Goal: Transaction & Acquisition: Purchase product/service

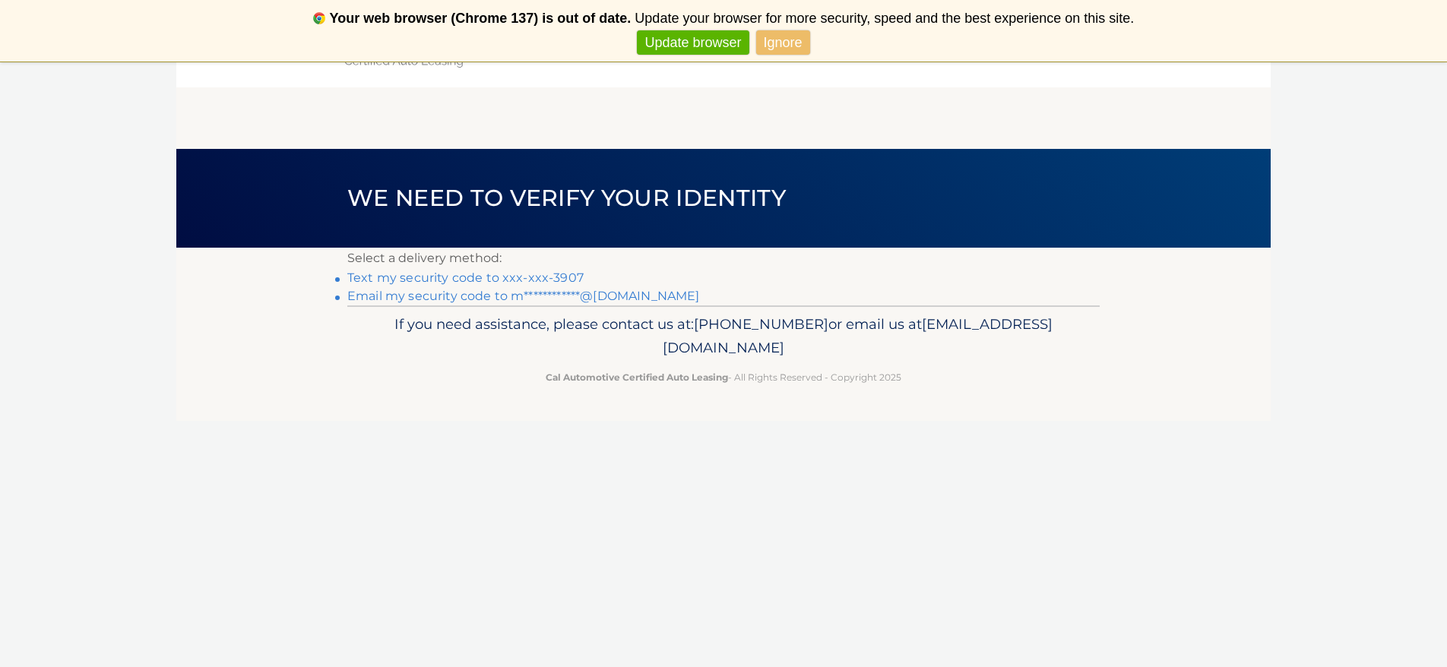
click at [471, 277] on link "Text my security code to xxx-xxx-3907" at bounding box center [465, 278] width 236 height 14
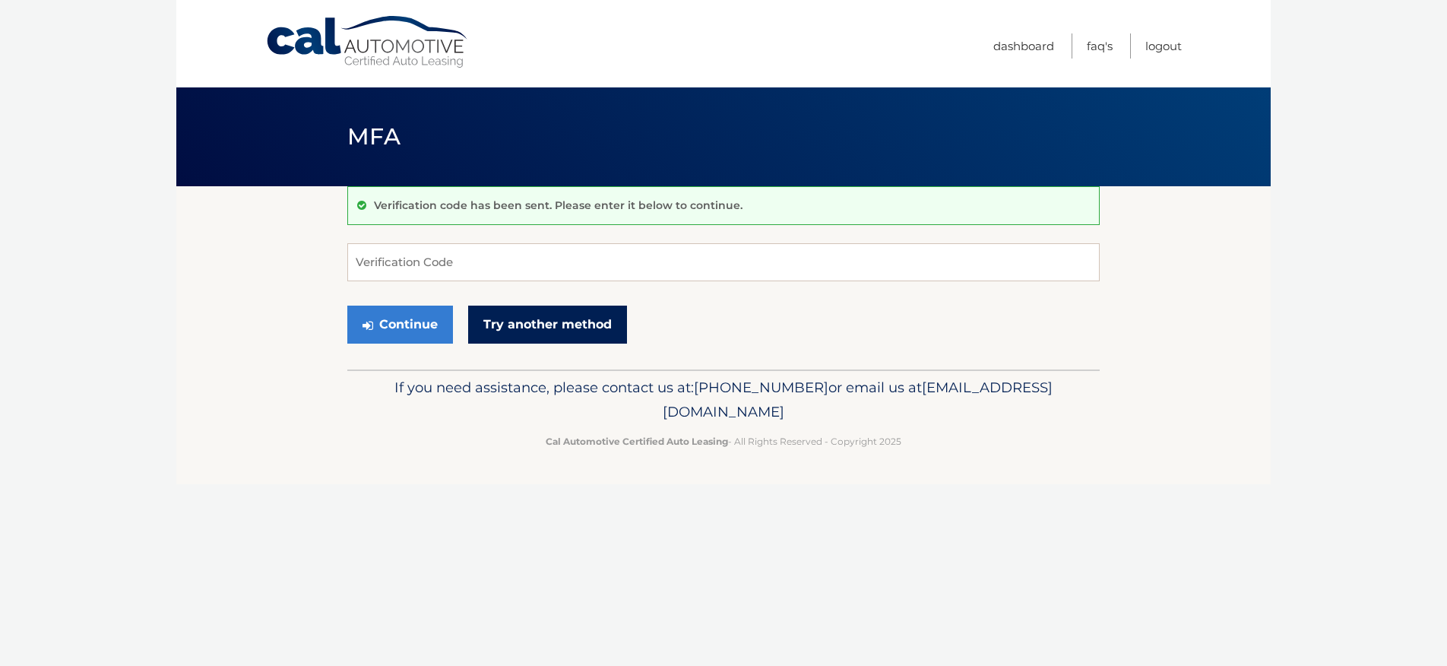
click at [546, 318] on link "Try another method" at bounding box center [547, 325] width 159 height 38
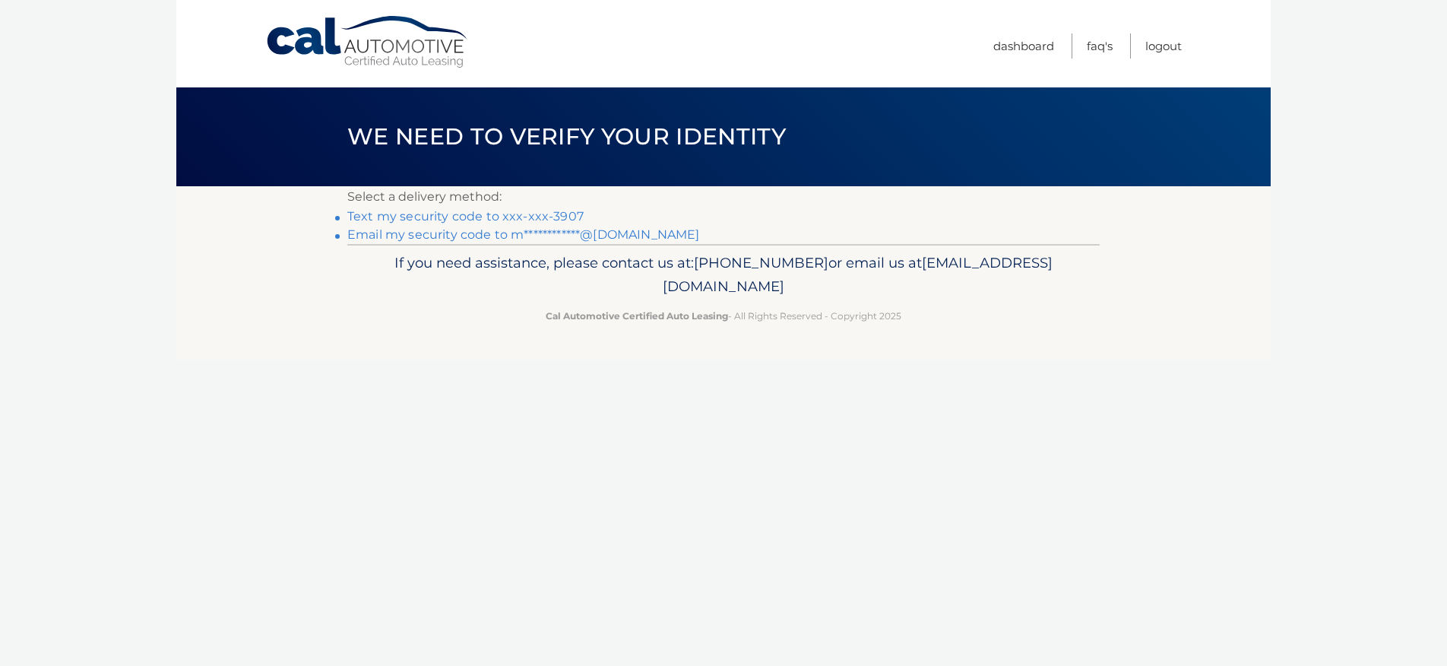
click at [474, 216] on link "Text my security code to xxx-xxx-3907" at bounding box center [465, 216] width 236 height 14
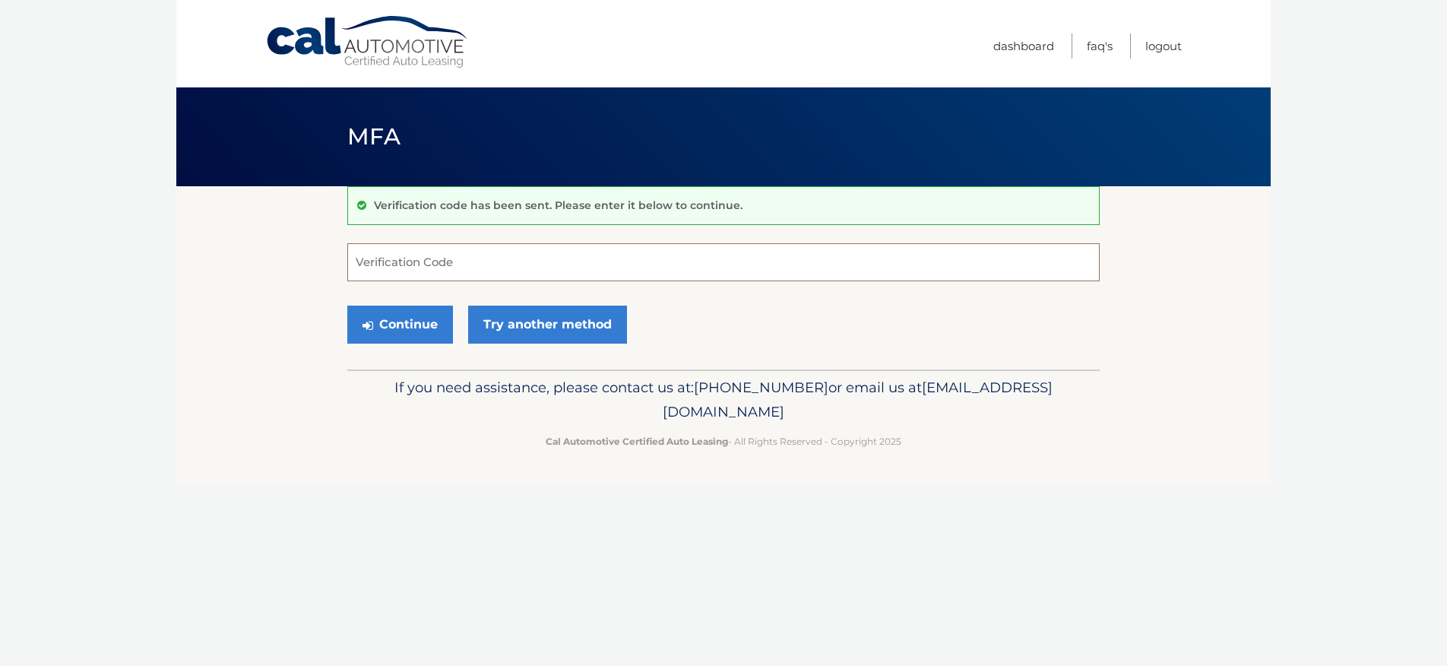
click at [496, 265] on input "Verification Code" at bounding box center [723, 262] width 753 height 38
paste input "504180"
type input "504180"
click at [404, 328] on button "Continue" at bounding box center [400, 325] width 106 height 38
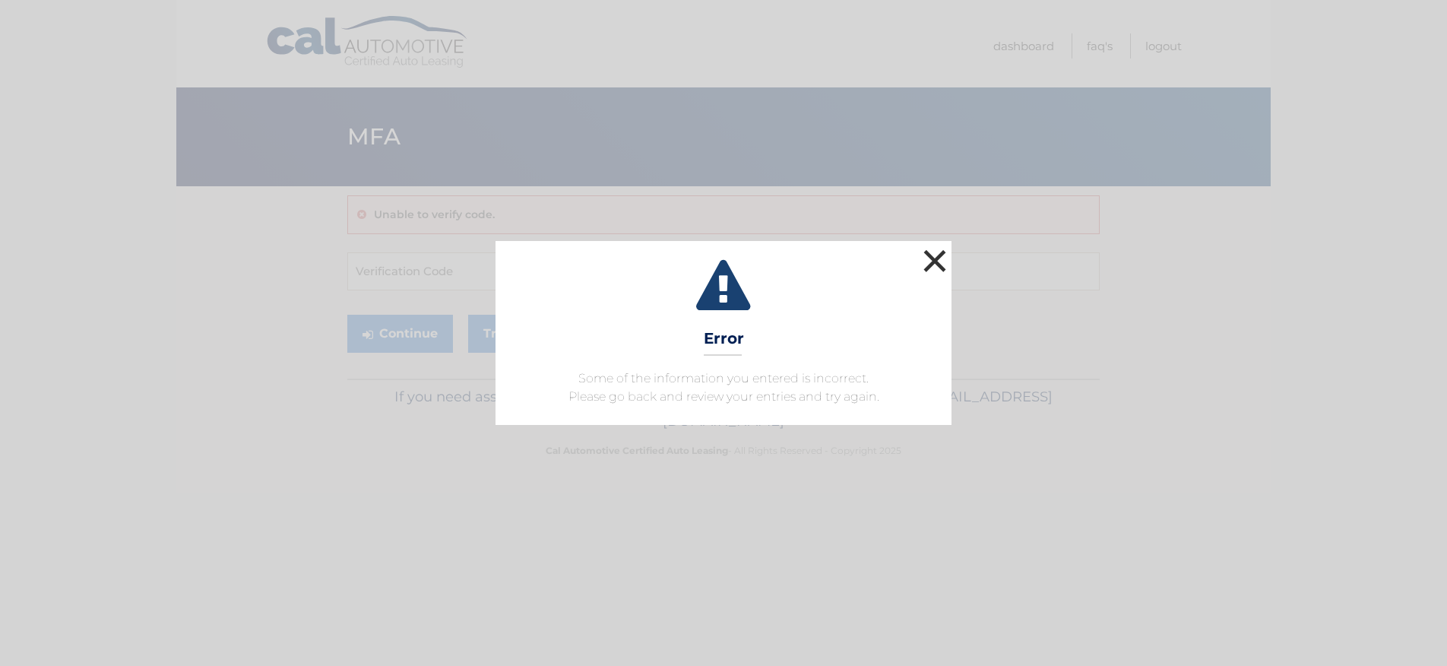
click at [934, 261] on button "×" at bounding box center [935, 261] width 30 height 30
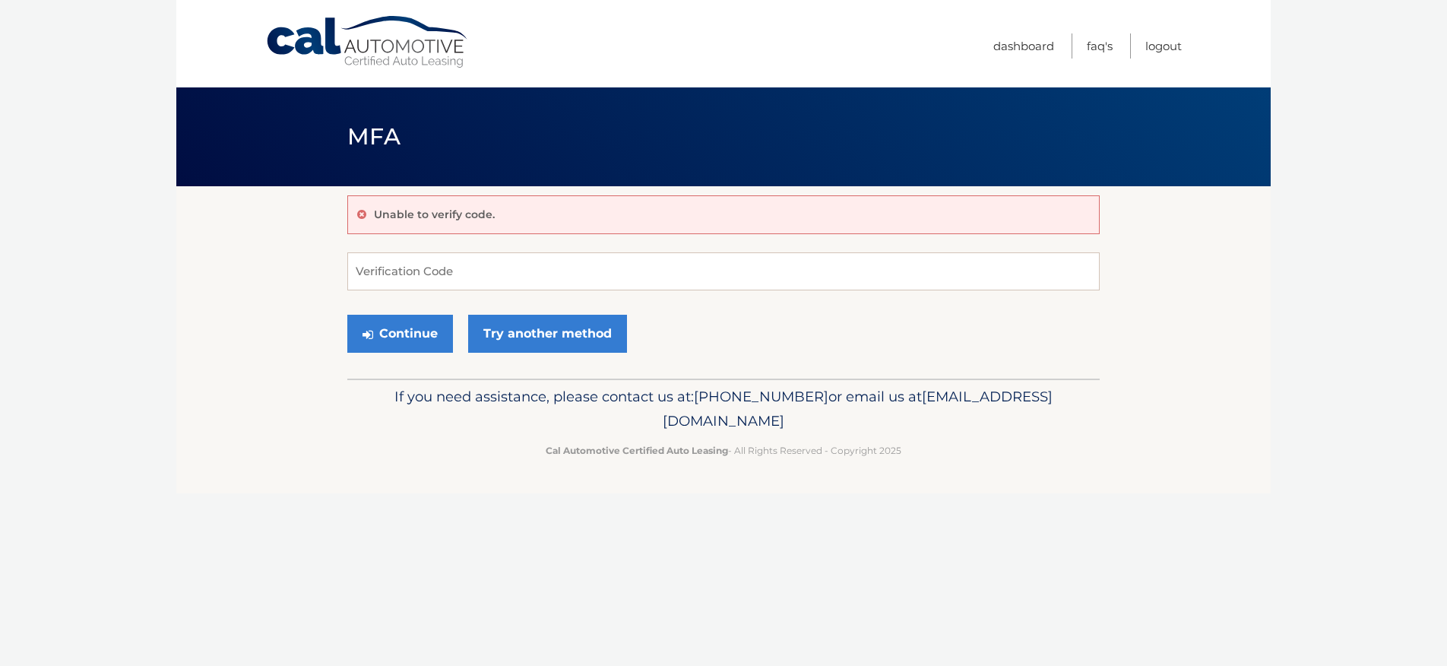
click at [953, 307] on form "Verification Code Continue Try another method" at bounding box center [723, 306] width 753 height 108
click at [428, 269] on input "Verification Code" at bounding box center [723, 271] width 753 height 38
paste input "504180 307276"
click at [347, 315] on button "Continue" at bounding box center [400, 334] width 106 height 38
click at [419, 329] on button "Continue" at bounding box center [400, 334] width 106 height 38
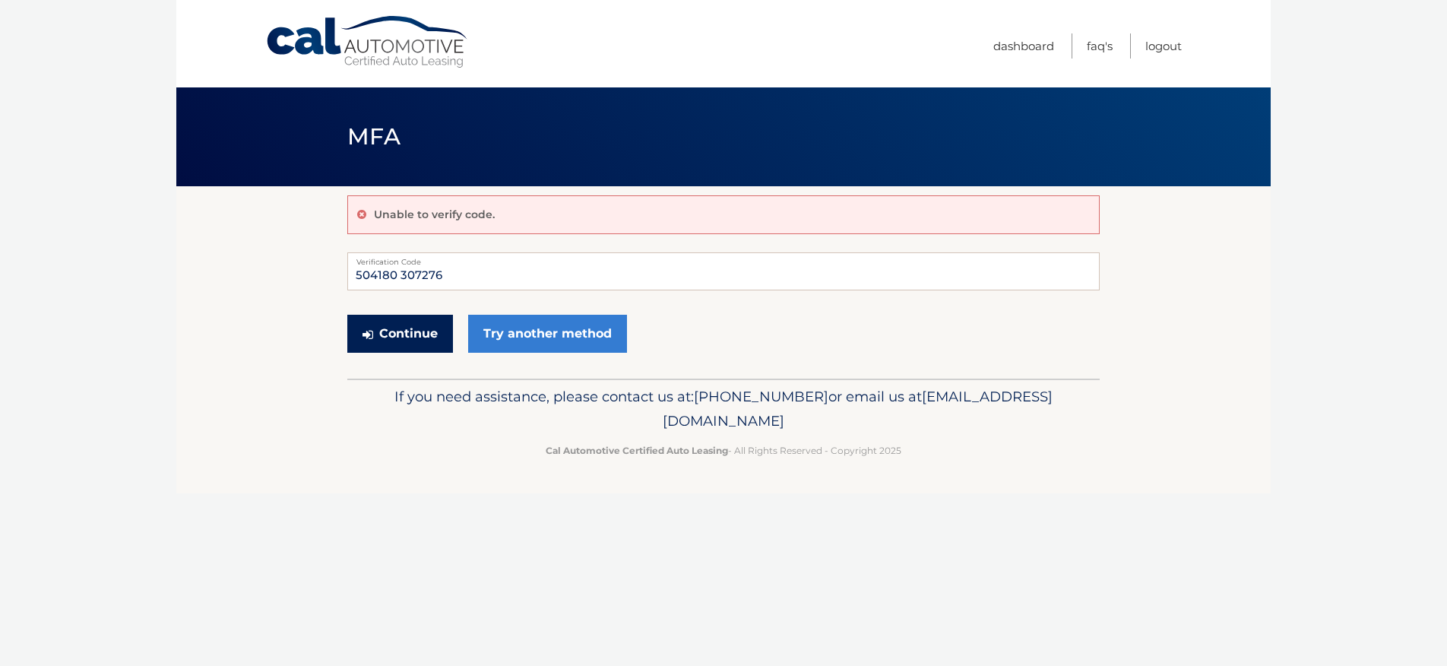
click at [402, 324] on button "Continue" at bounding box center [400, 334] width 106 height 38
drag, startPoint x: 403, startPoint y: 274, endPoint x: 322, endPoint y: 275, distance: 81.3
click at [322, 275] on section "Unable to verify code. 504180 307276 Verification Code Continue Try another met…" at bounding box center [723, 282] width 1095 height 192
type input "307276"
click at [398, 322] on button "Continue" at bounding box center [400, 334] width 106 height 38
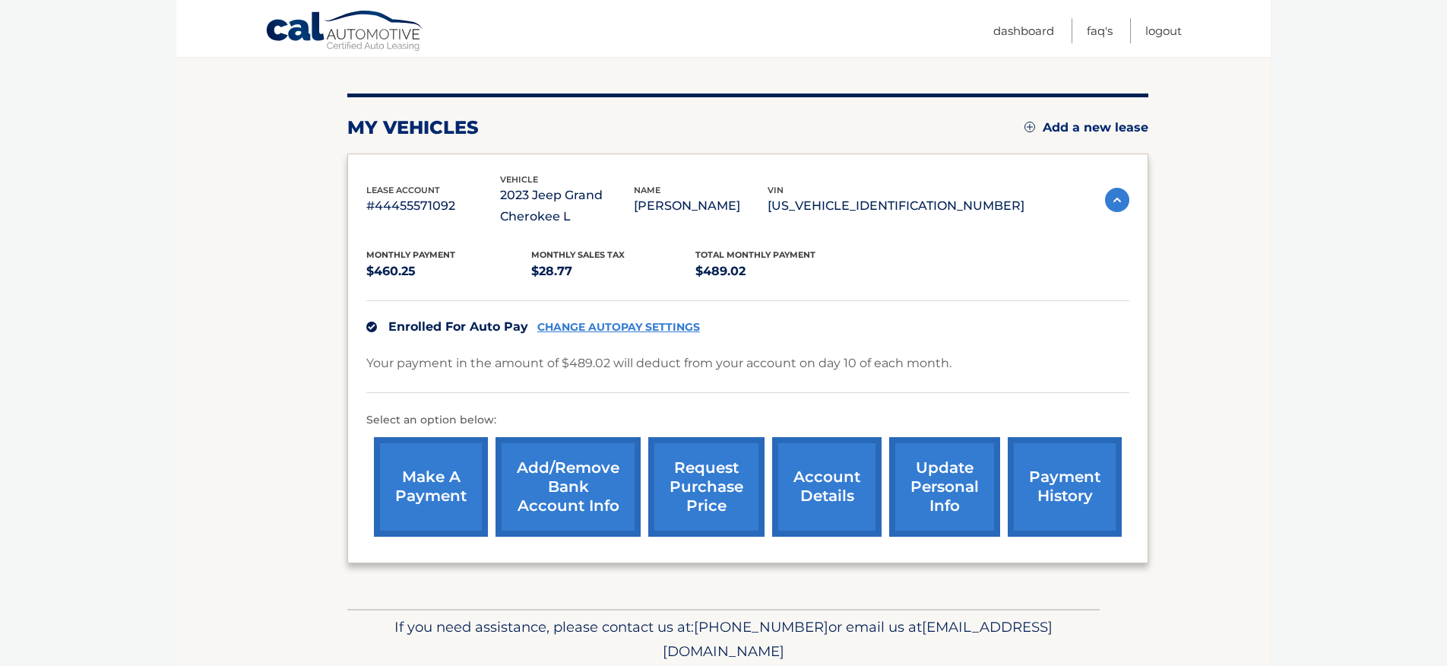
scroll to position [167, 0]
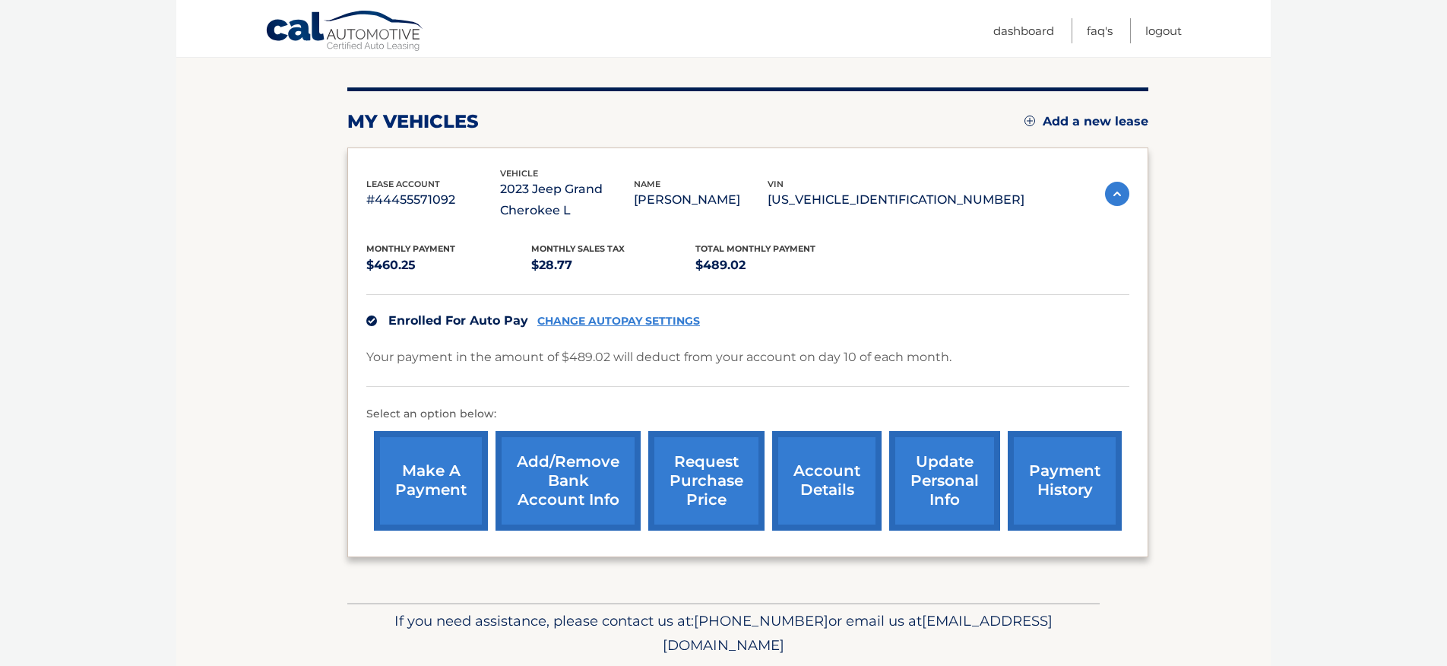
click at [711, 468] on link "request purchase price" at bounding box center [706, 481] width 116 height 100
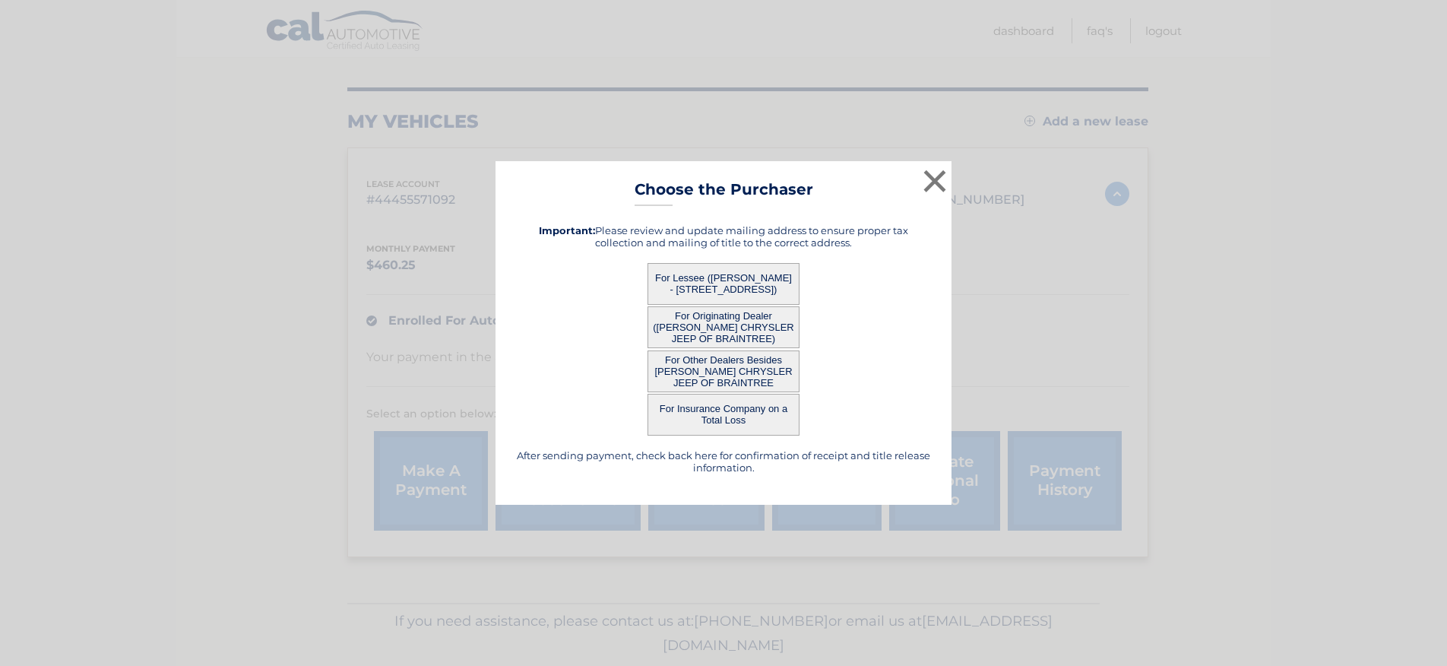
click at [745, 283] on button "For Lessee (MICHELLE EPPS - 41 SURFSIDE ROAD, , NANTUCKET, MA 02554)" at bounding box center [724, 284] width 152 height 42
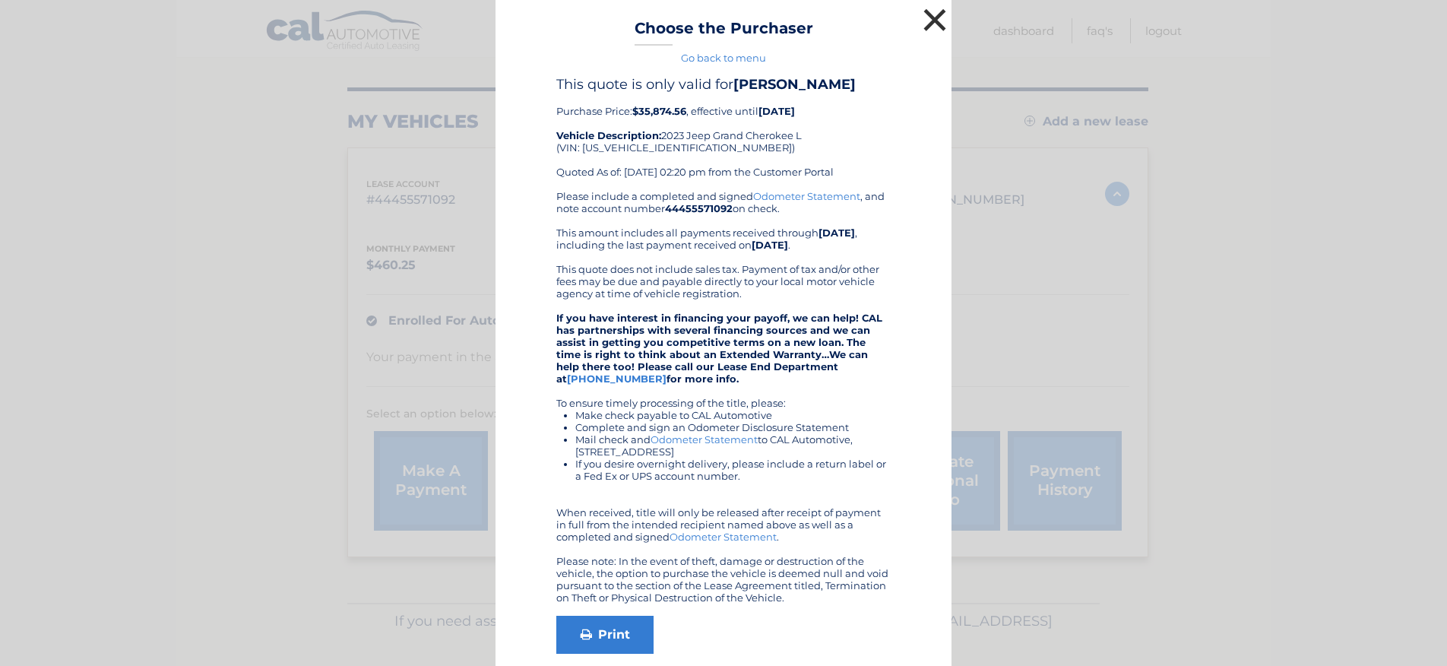
click at [938, 17] on button "×" at bounding box center [935, 20] width 30 height 30
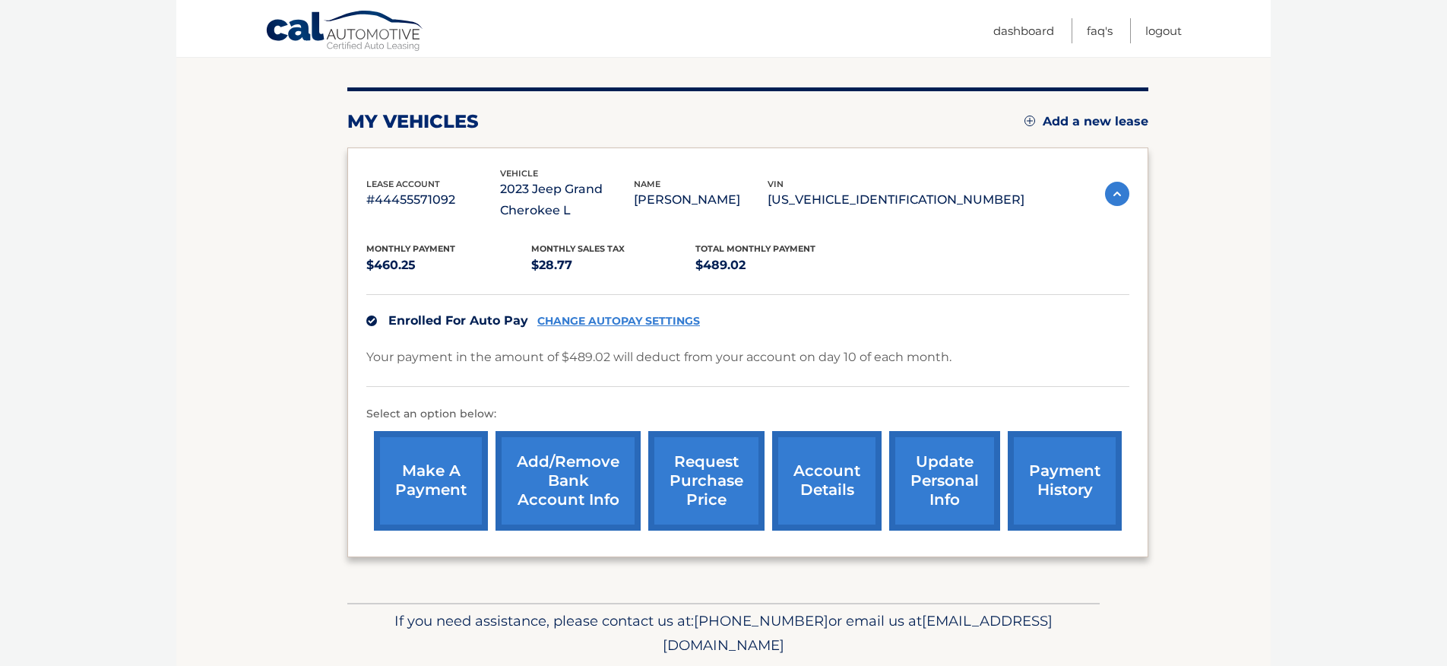
click at [224, 362] on section "my vehicles Add a new lease lease account #44455571092 vehicle 2023 Jeep Grand …" at bounding box center [723, 311] width 1095 height 584
click at [819, 482] on link "account details" at bounding box center [826, 481] width 109 height 100
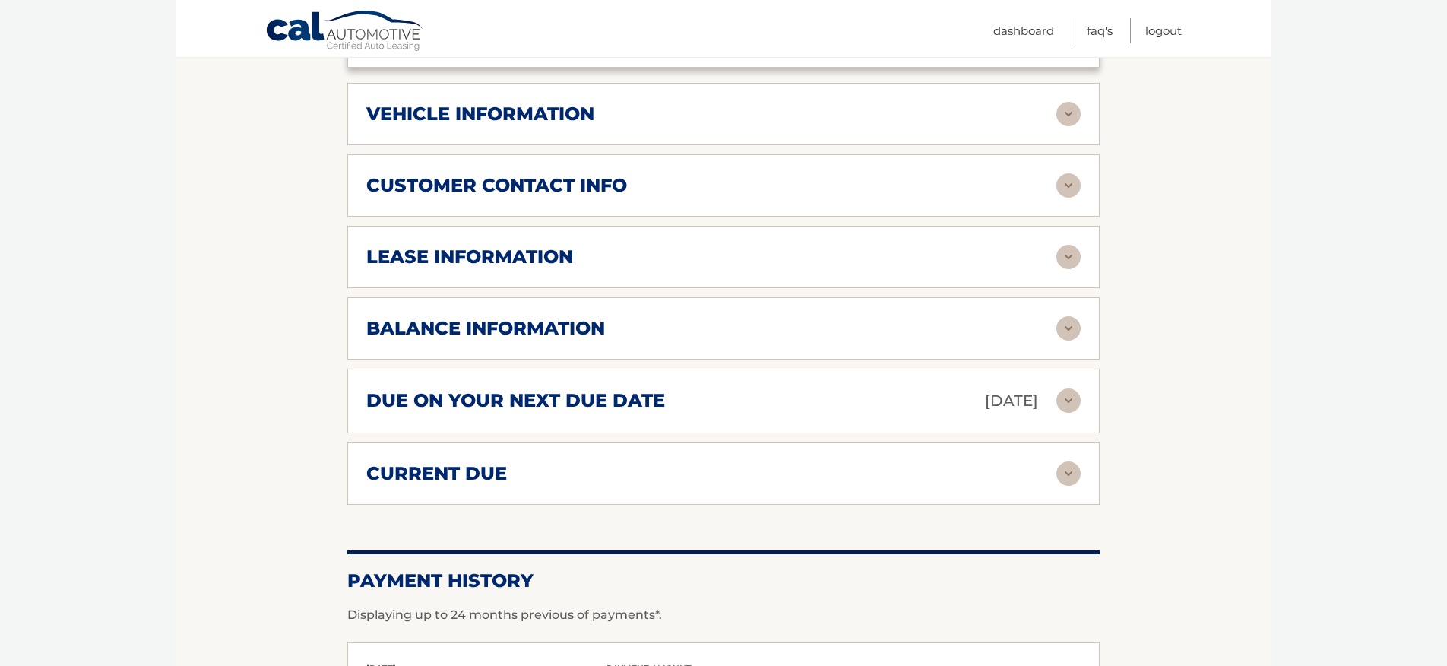
scroll to position [680, 0]
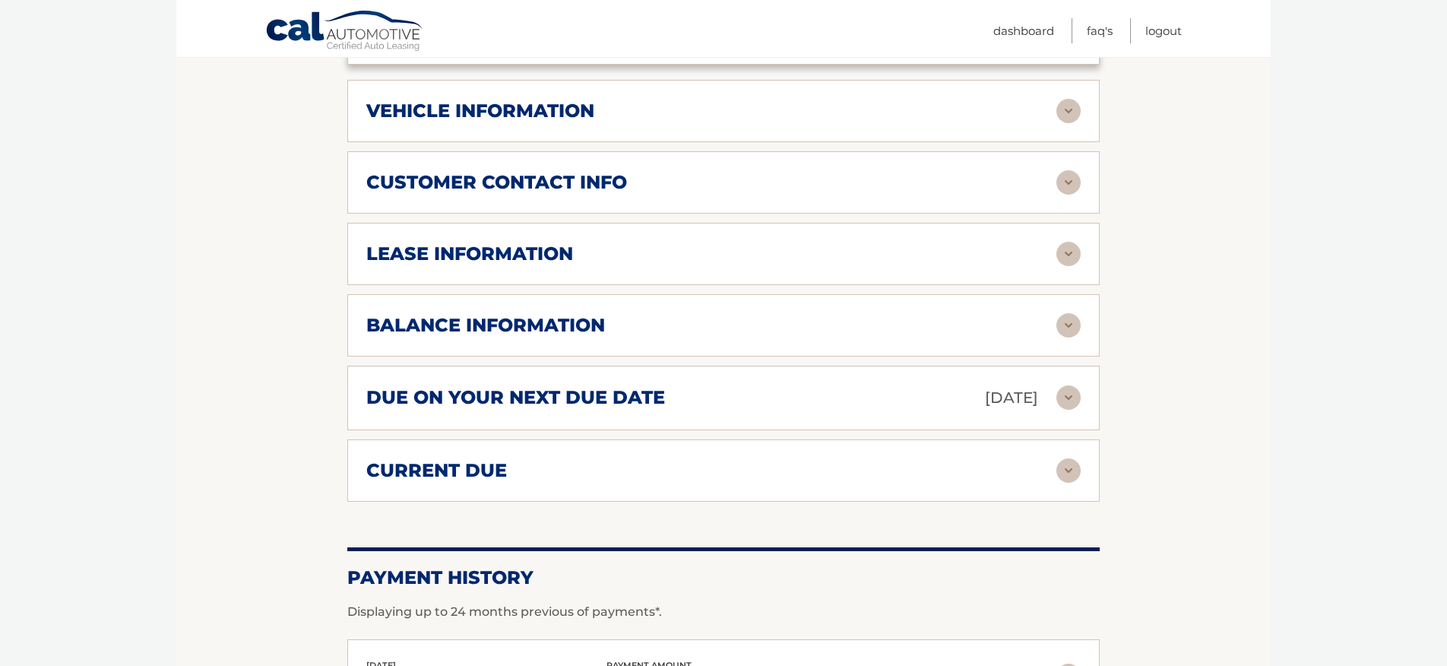
click at [1069, 467] on img at bounding box center [1069, 470] width 24 height 24
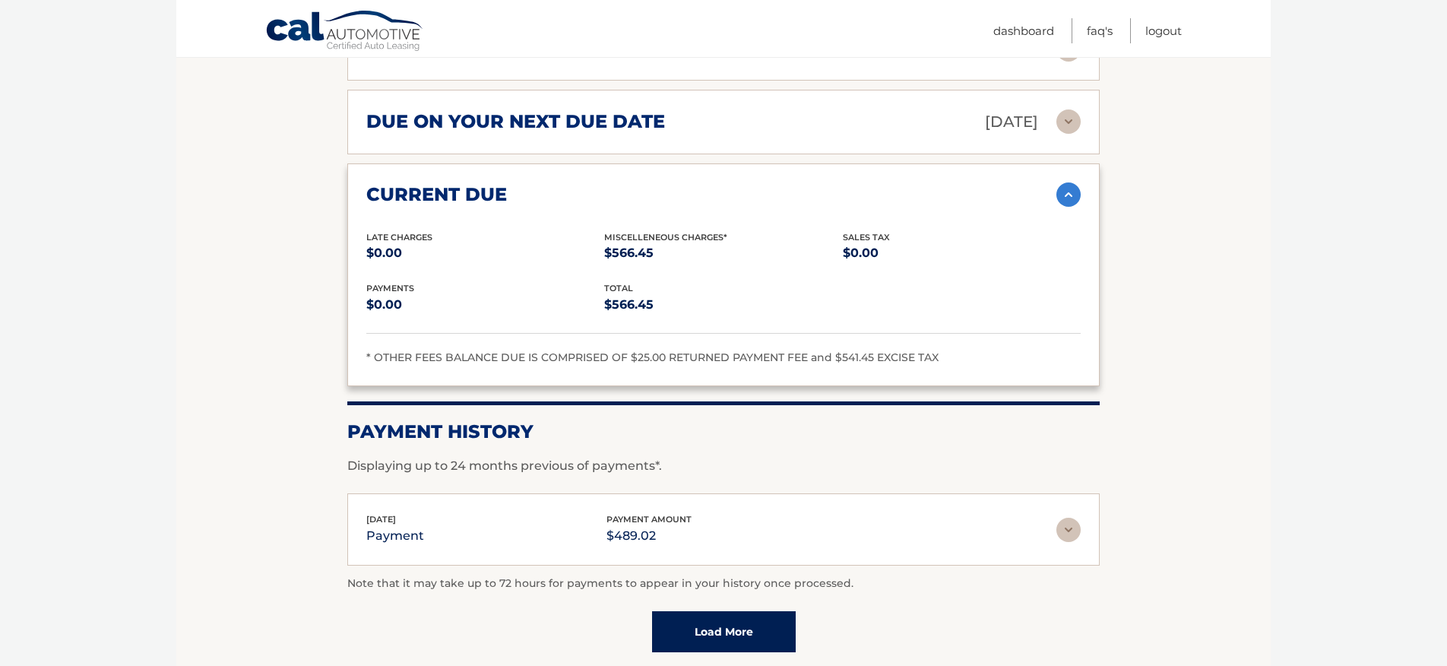
scroll to position [949, 0]
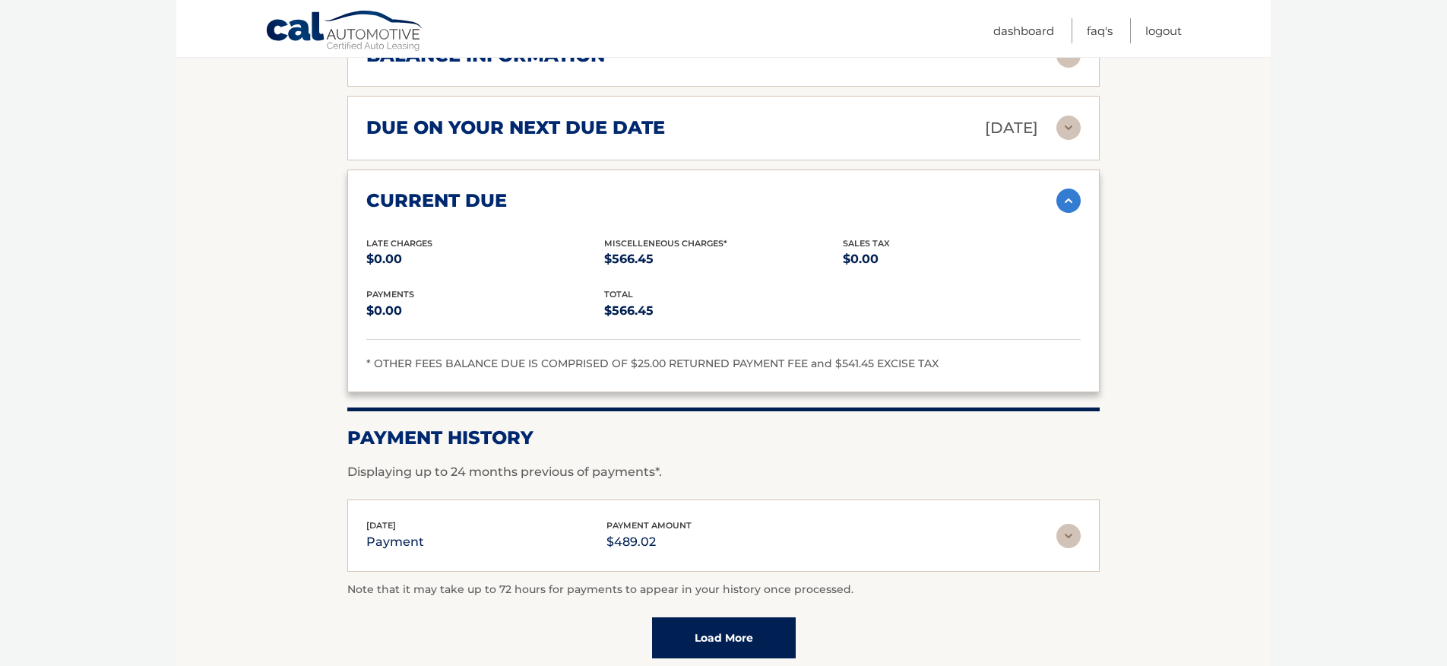
click at [1077, 125] on img at bounding box center [1069, 128] width 24 height 24
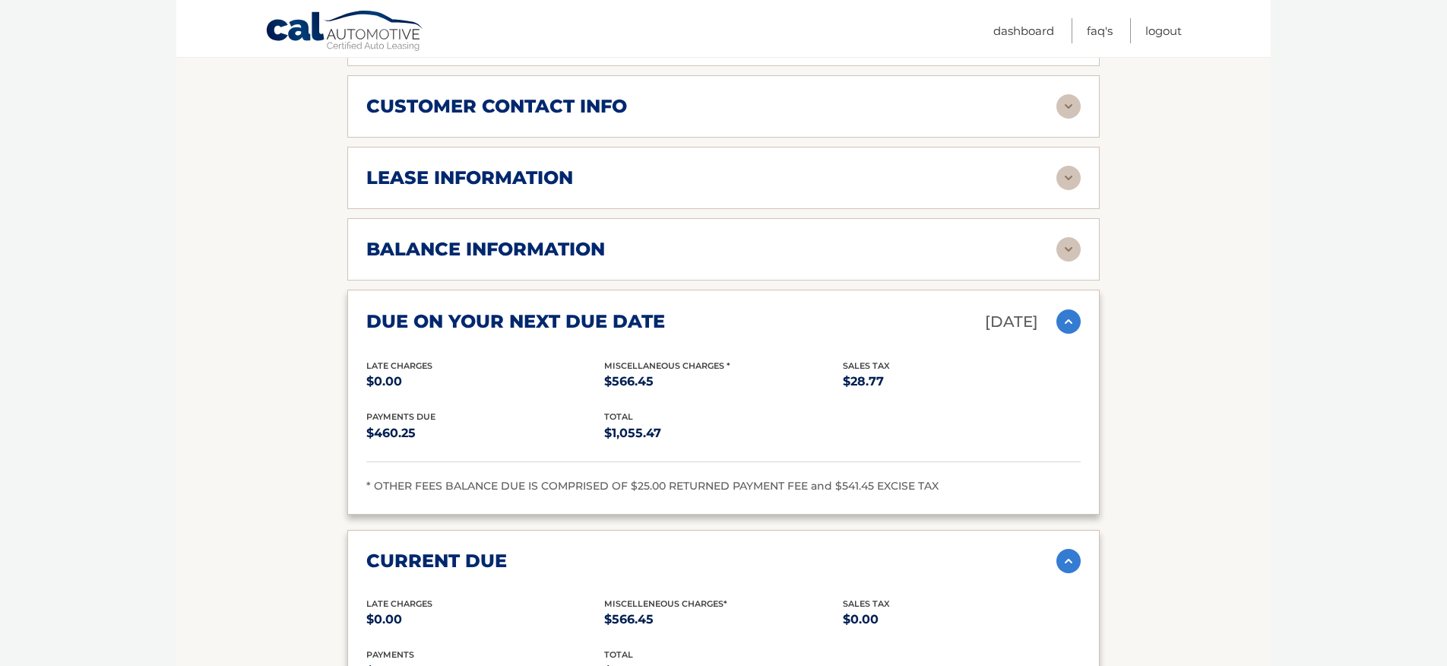
scroll to position [670, 0]
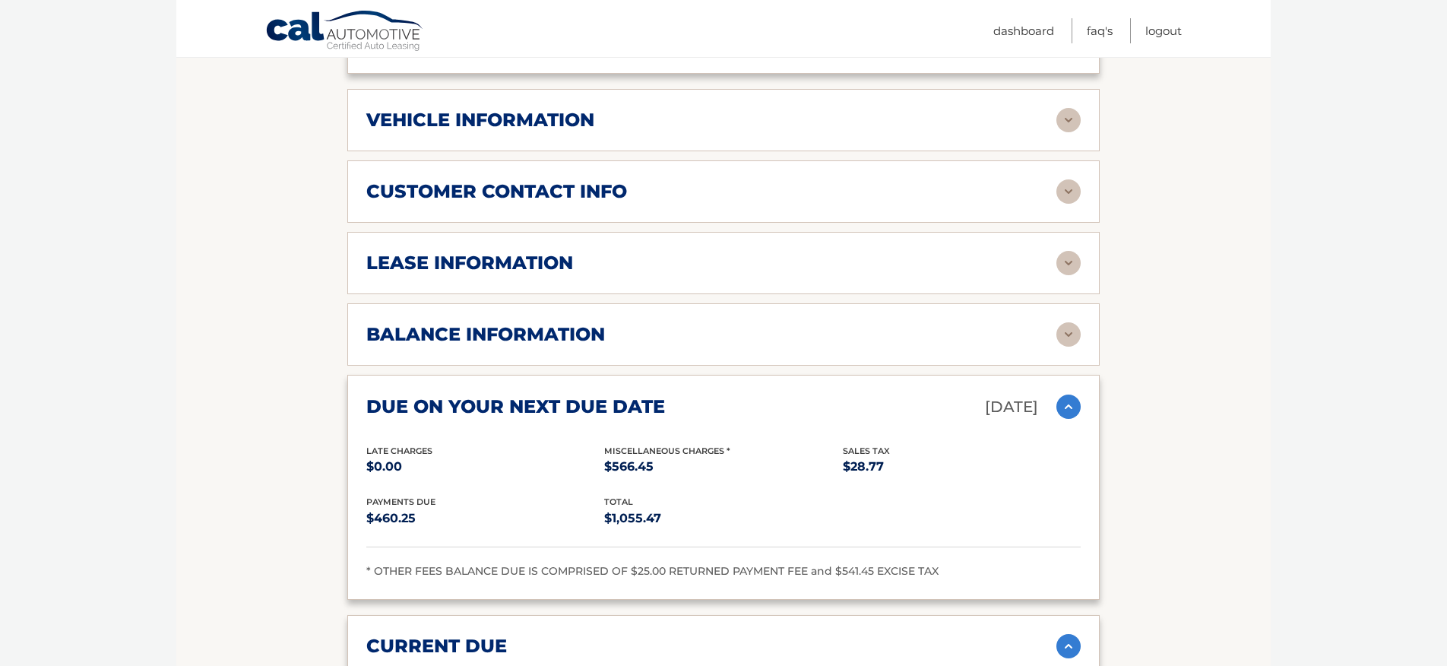
click at [1069, 337] on img at bounding box center [1069, 334] width 24 height 24
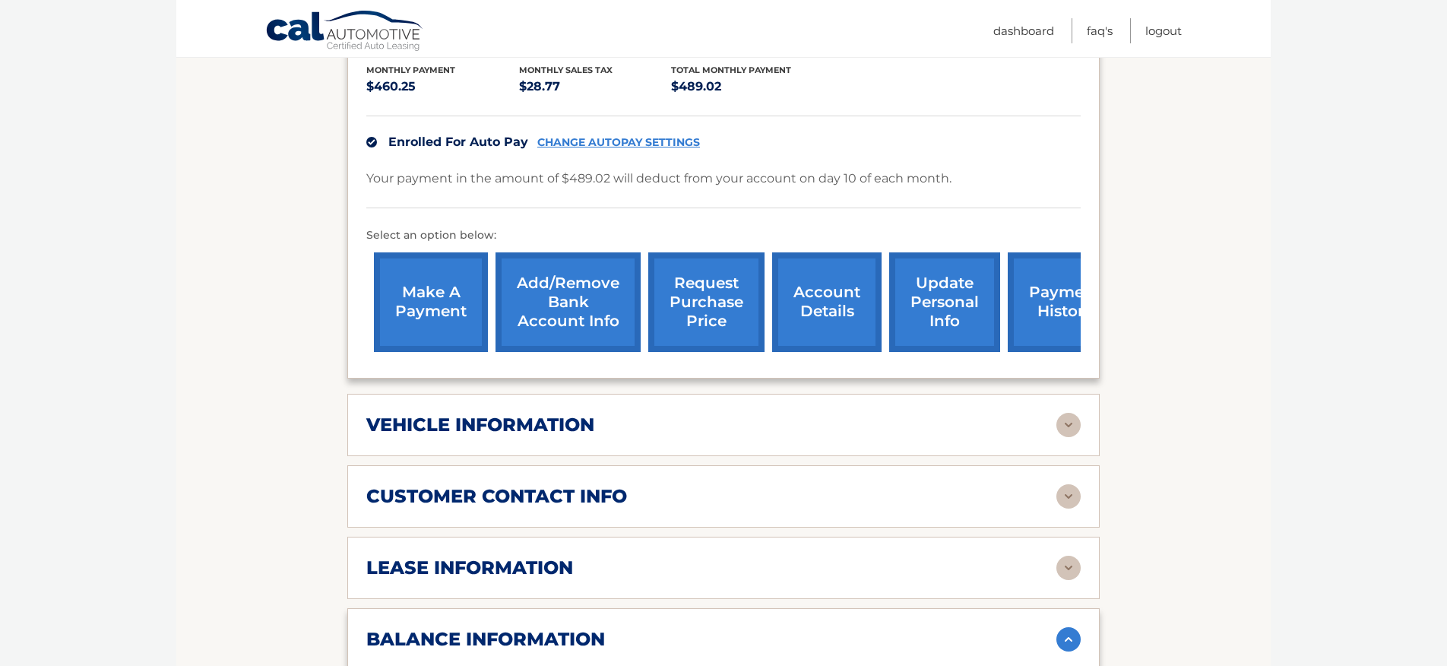
scroll to position [360, 0]
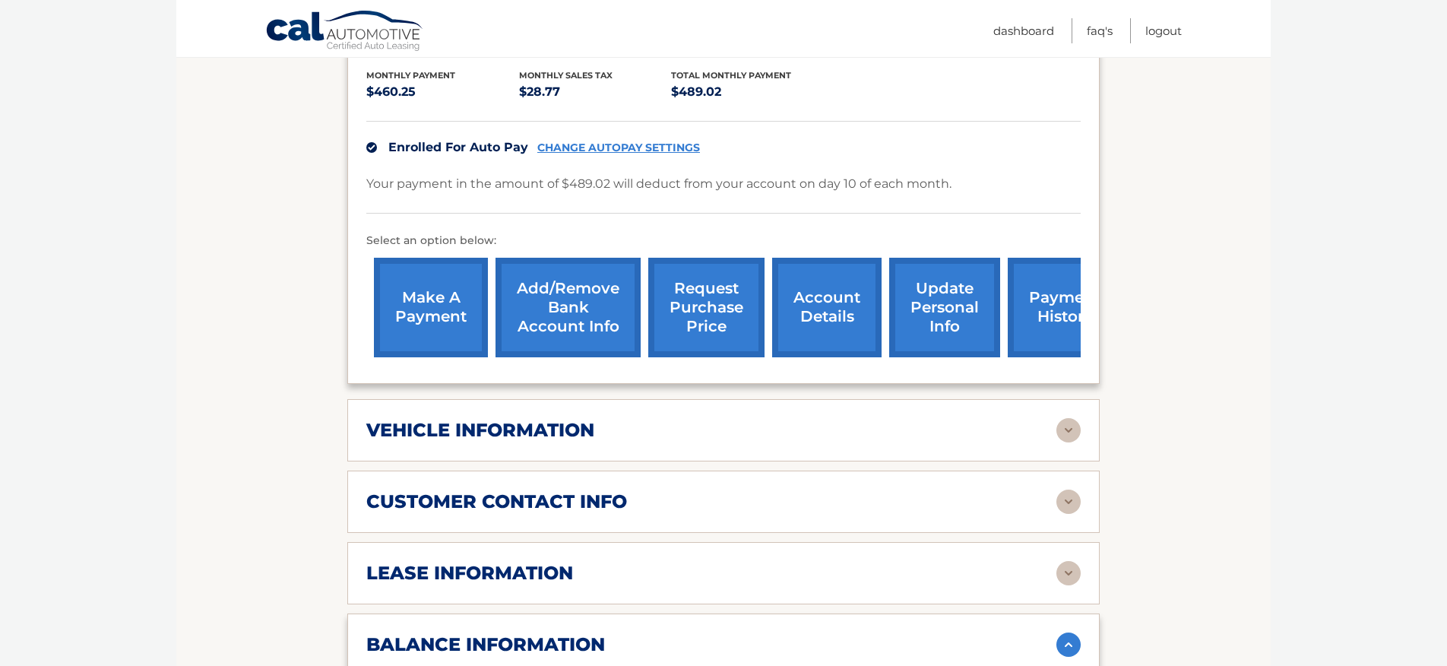
click at [442, 310] on link "make a payment" at bounding box center [431, 308] width 114 height 100
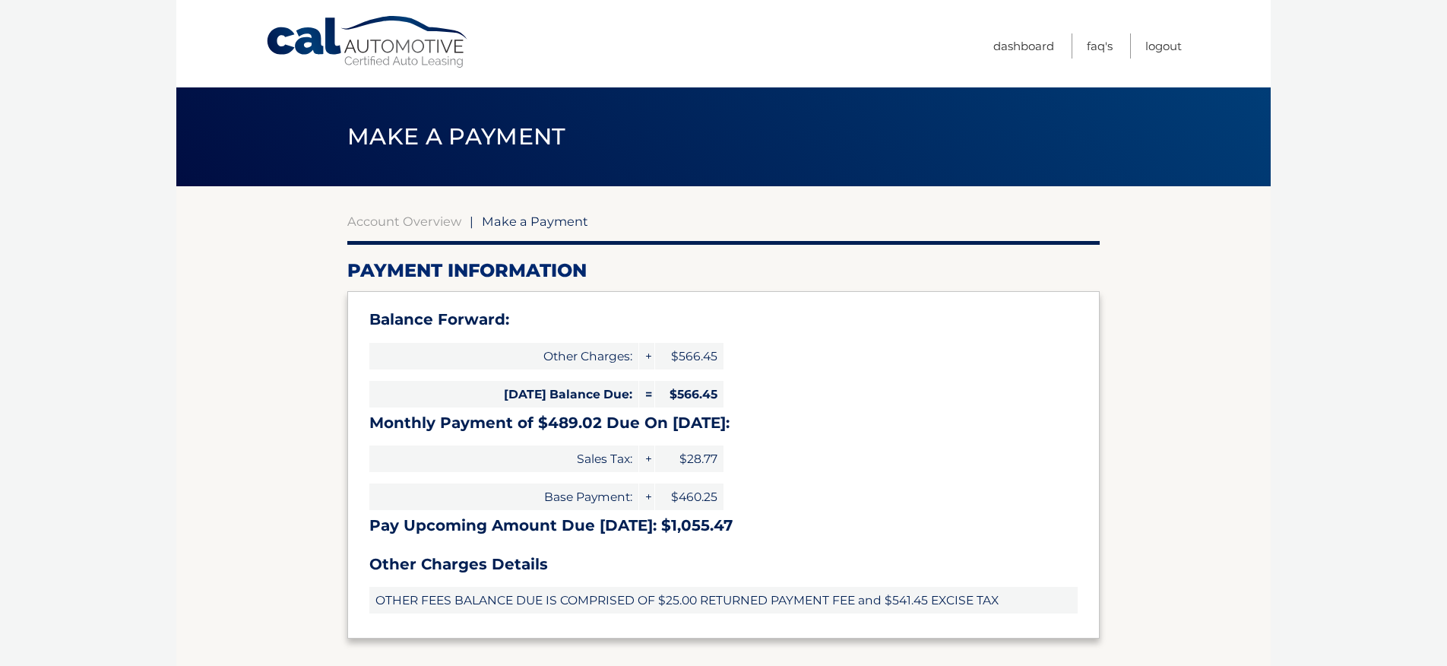
type input "1055.47"
select select "YTYxOGIyYzItYWIzYS00MjU4LWEwYWYtMjRiZTk4MjJmNzU3"
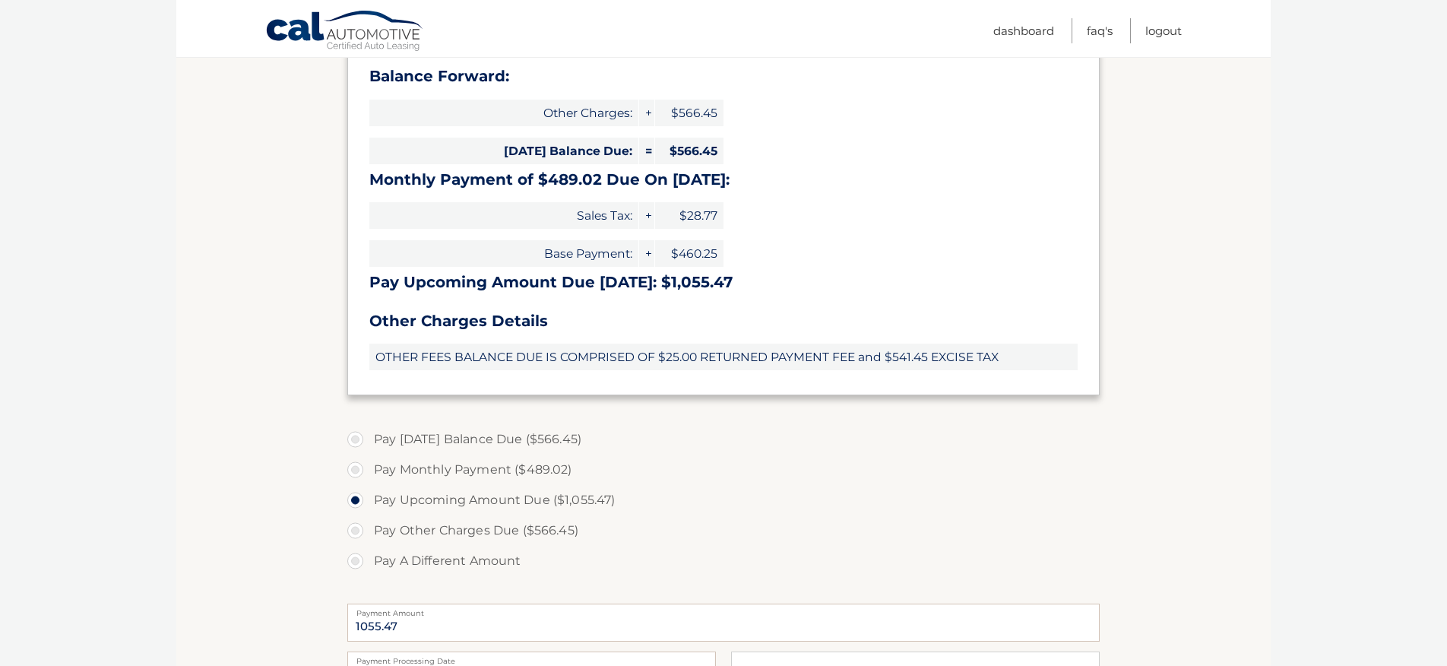
scroll to position [260, 0]
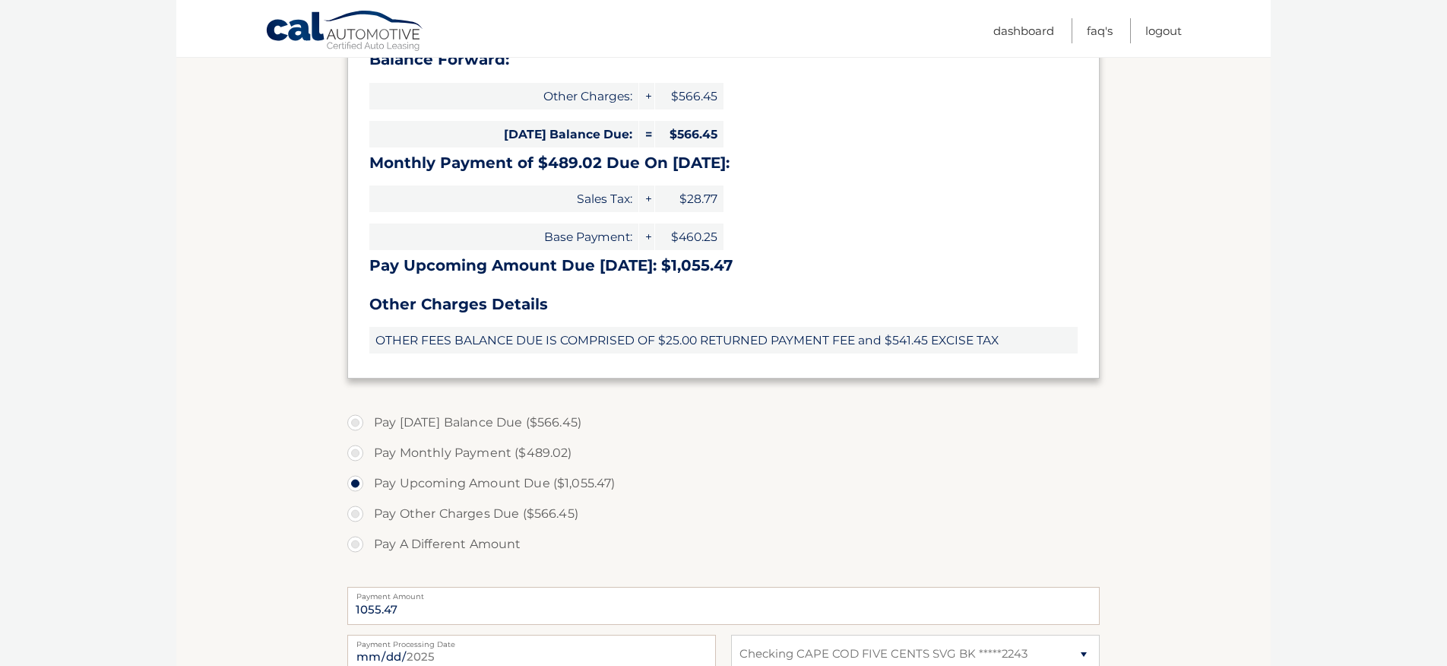
click at [356, 512] on label "Pay Other Charges Due ($566.45)" at bounding box center [723, 514] width 753 height 30
click at [356, 512] on input "Pay Other Charges Due ($566.45)" at bounding box center [360, 511] width 15 height 24
radio input "true"
type input "566.45"
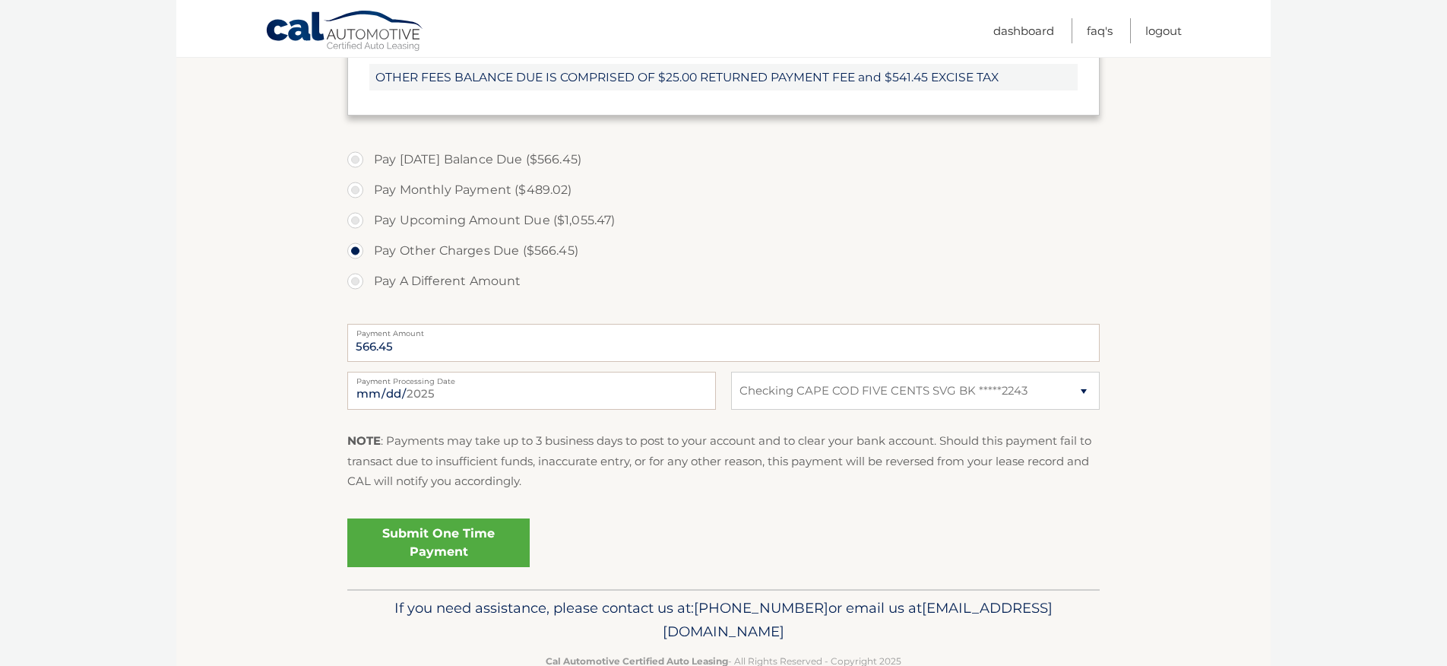
scroll to position [526, 0]
click at [444, 531] on link "Submit One Time Payment" at bounding box center [438, 539] width 182 height 49
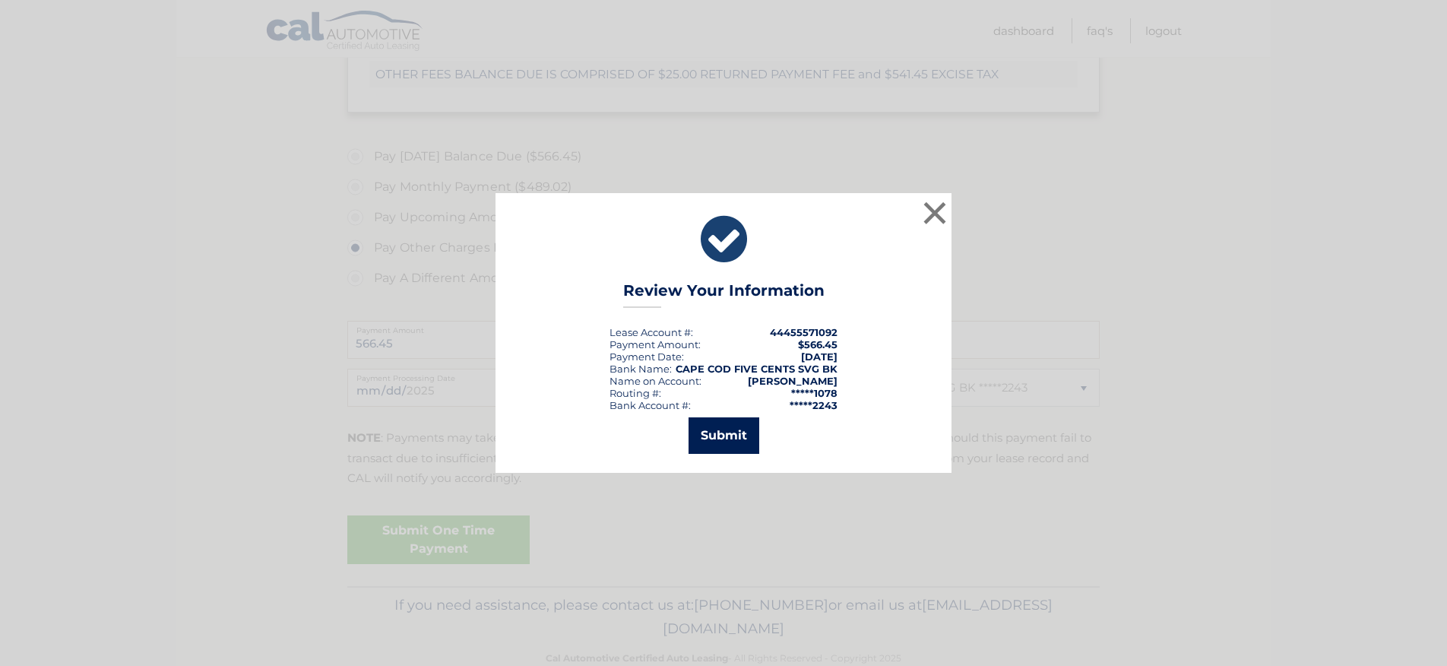
click at [718, 426] on button "Submit" at bounding box center [724, 435] width 71 height 36
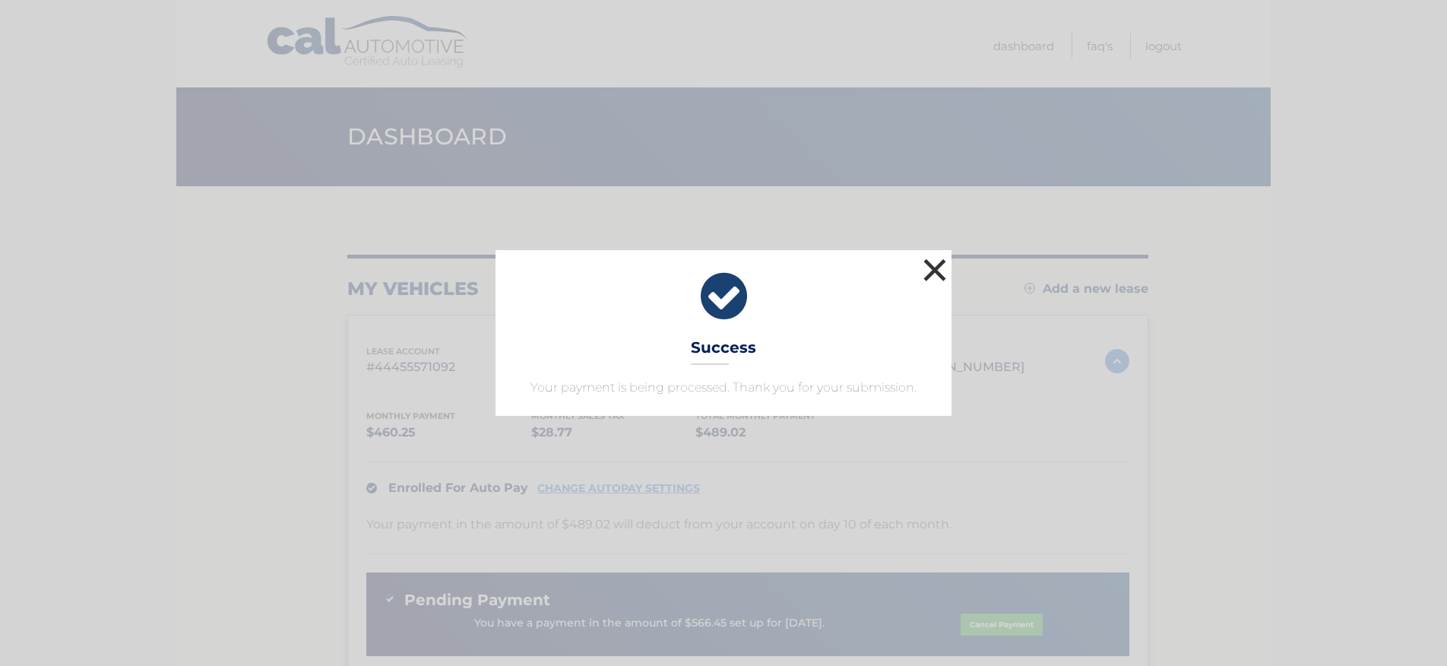
click at [939, 266] on button "×" at bounding box center [935, 270] width 30 height 30
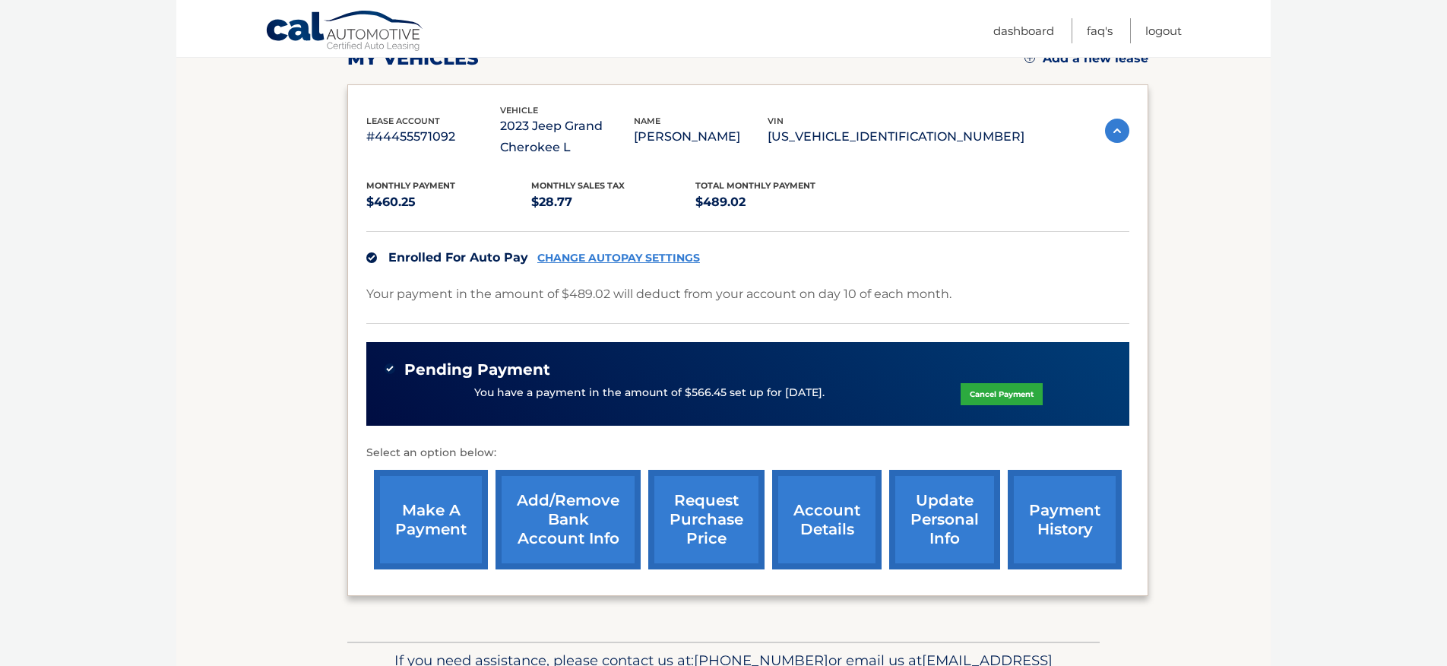
scroll to position [241, 0]
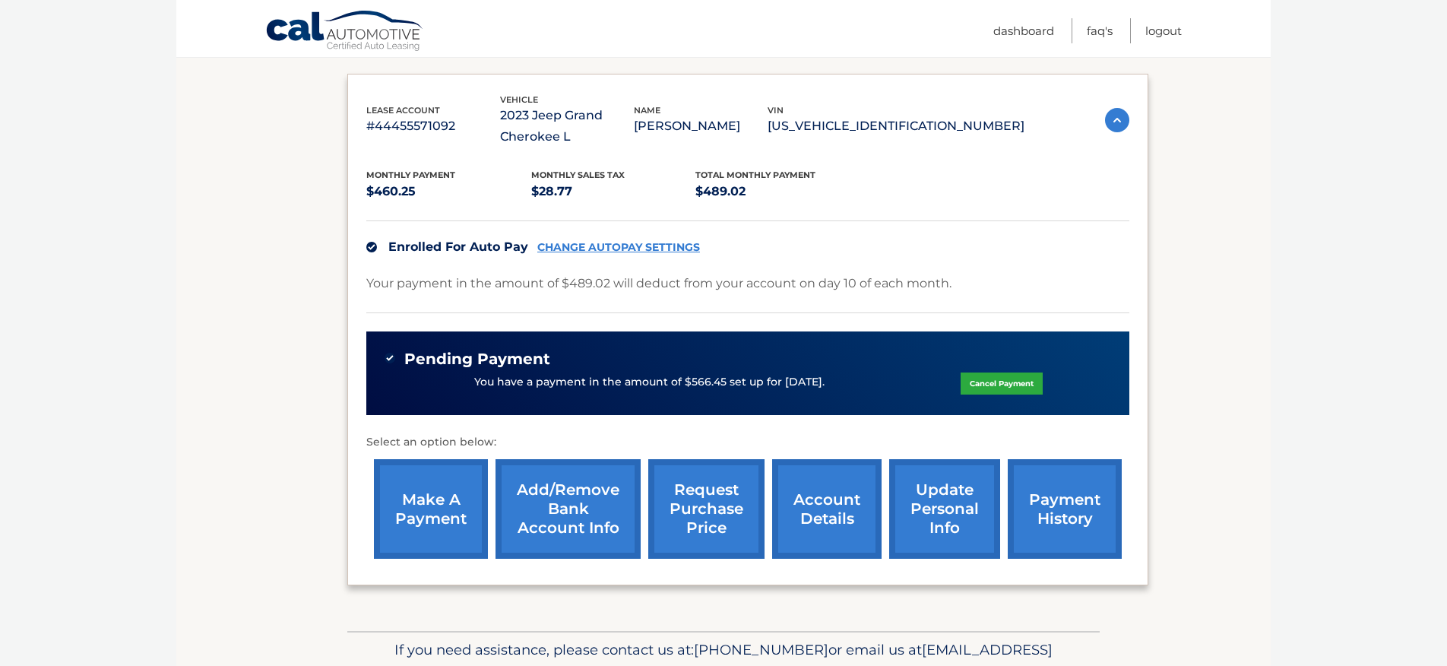
click at [694, 508] on link "request purchase price" at bounding box center [706, 509] width 116 height 100
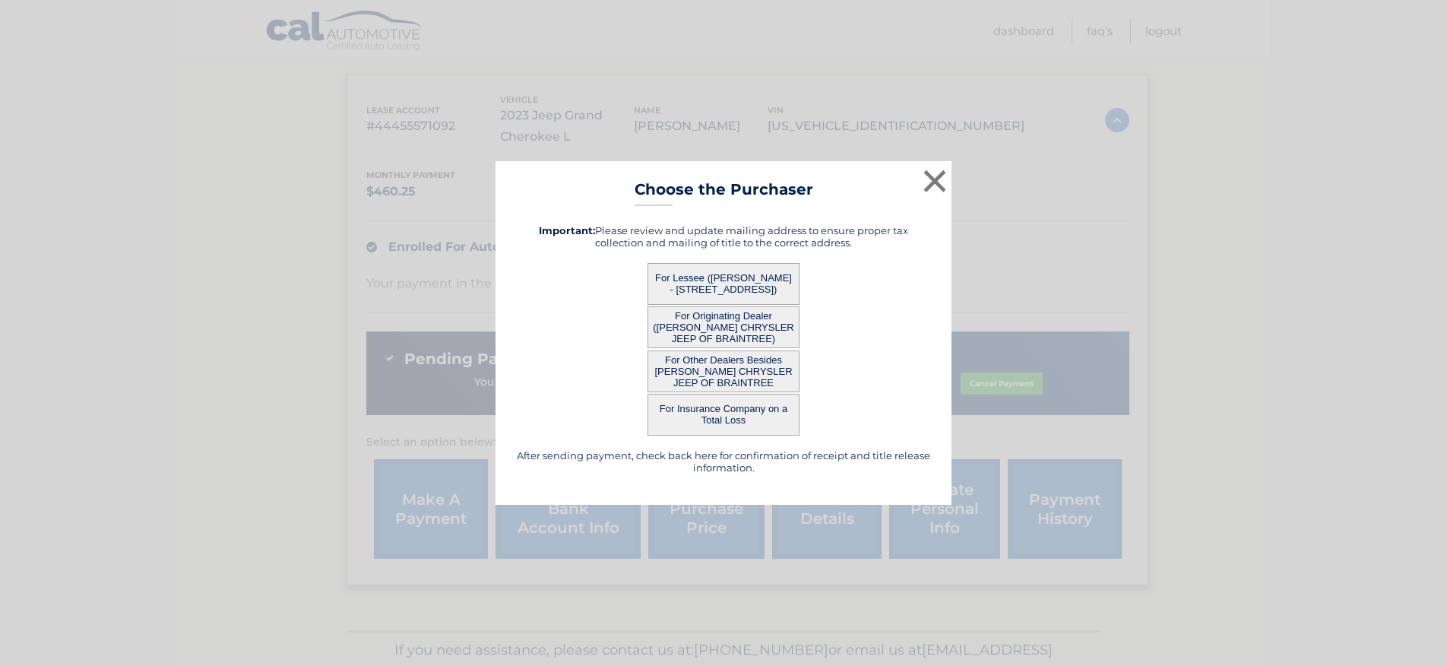
click at [741, 284] on button "For Lessee ([PERSON_NAME] - [STREET_ADDRESS])" at bounding box center [724, 284] width 152 height 42
click at [693, 271] on button "For Lessee ([PERSON_NAME] - [STREET_ADDRESS])" at bounding box center [724, 284] width 152 height 42
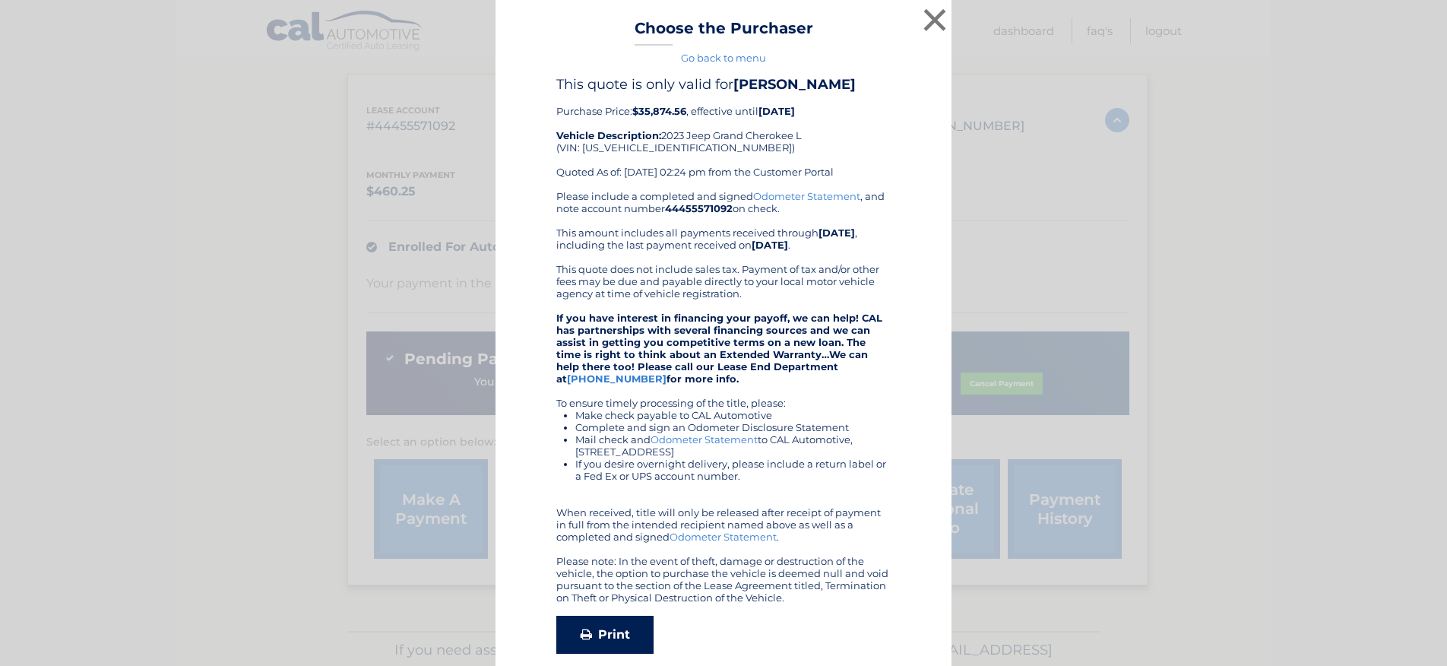
click at [623, 632] on link "Print" at bounding box center [604, 635] width 97 height 38
click at [930, 18] on button "×" at bounding box center [935, 20] width 30 height 30
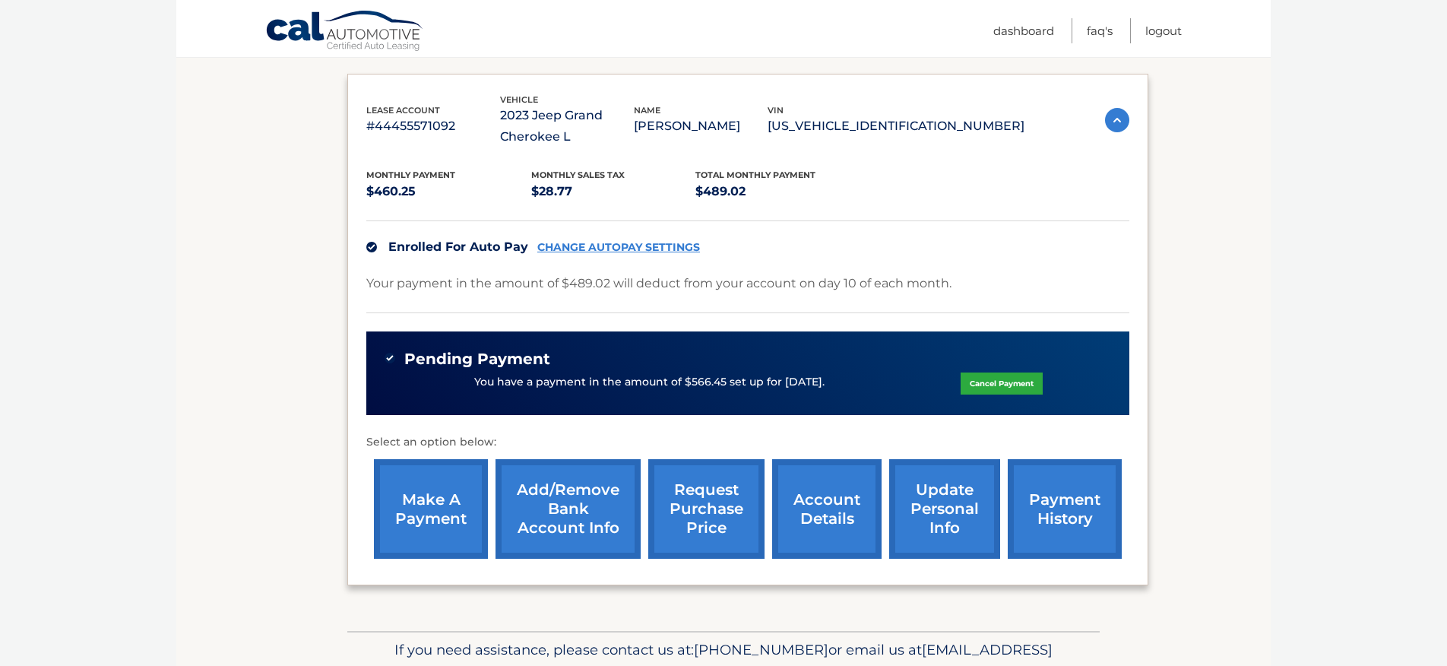
click at [1298, 146] on body "Cal Automotive Menu Dashboard FAQ's Logout" at bounding box center [723, 92] width 1447 height 666
